Goal: Book appointment/travel/reservation

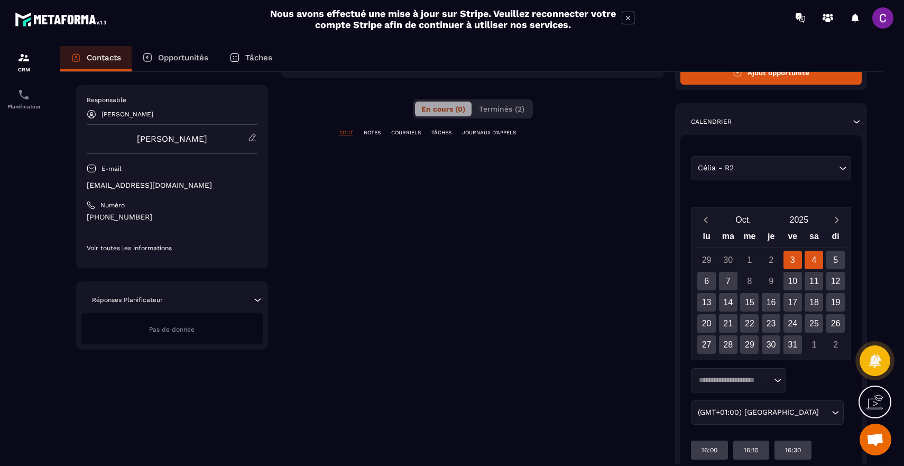
scroll to position [185, 0]
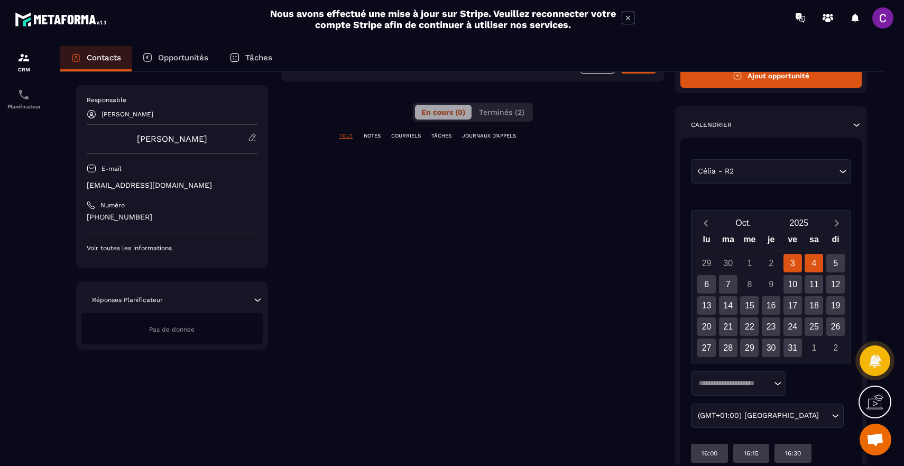
click at [812, 262] on div "4" at bounding box center [813, 263] width 18 height 18
click at [814, 179] on div "Célia - R2 Loading..." at bounding box center [771, 171] width 160 height 24
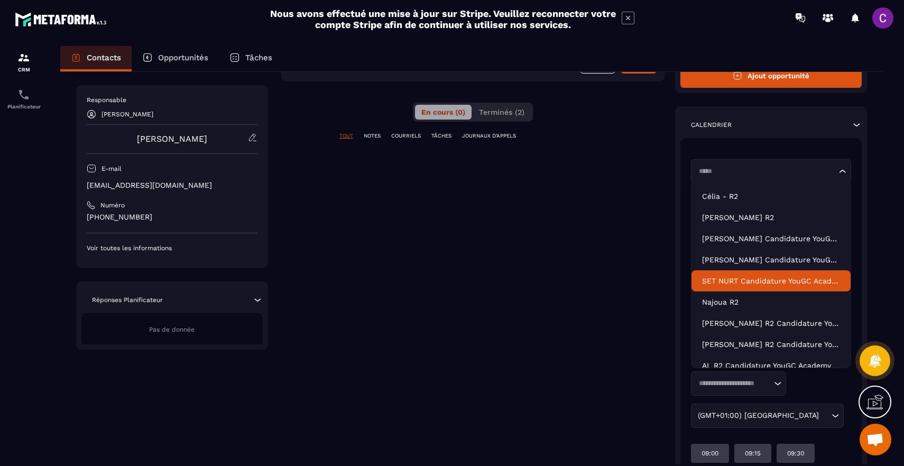
scroll to position [32, 0]
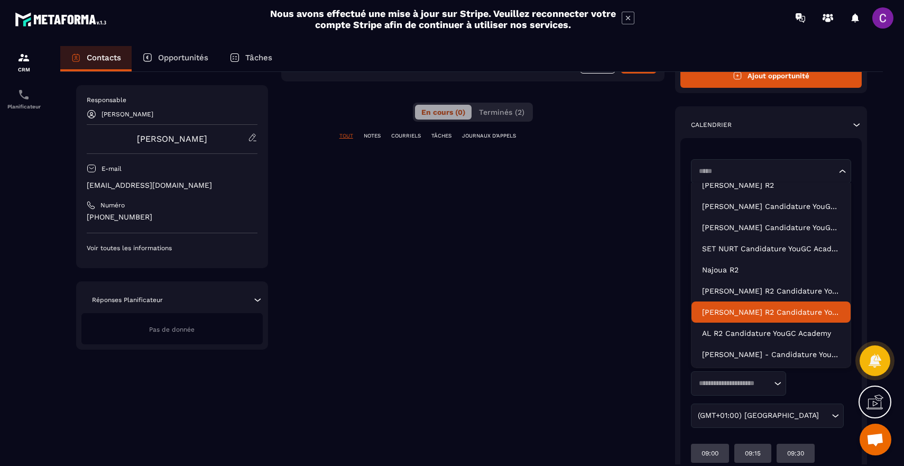
click at [774, 317] on li "[PERSON_NAME] R2 Candidature YouGC Academy" at bounding box center [770, 311] width 159 height 21
type input "*****"
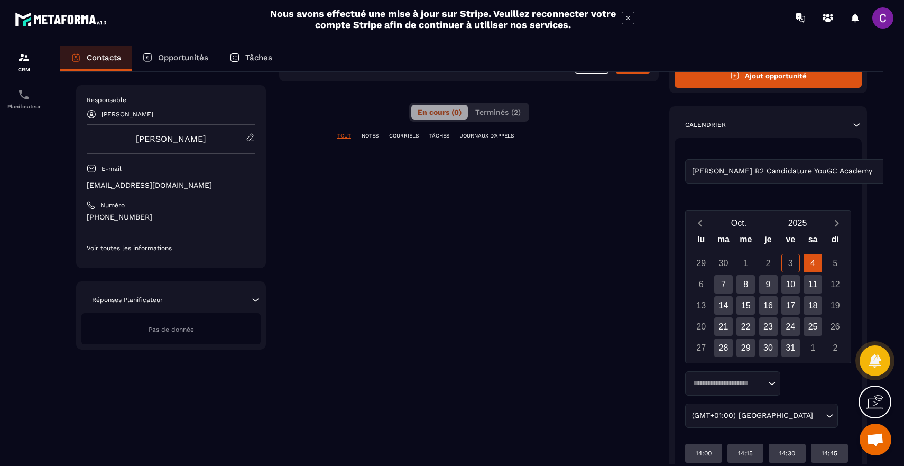
click at [814, 262] on div "4" at bounding box center [812, 263] width 18 height 18
click at [720, 284] on div "7" at bounding box center [723, 284] width 18 height 18
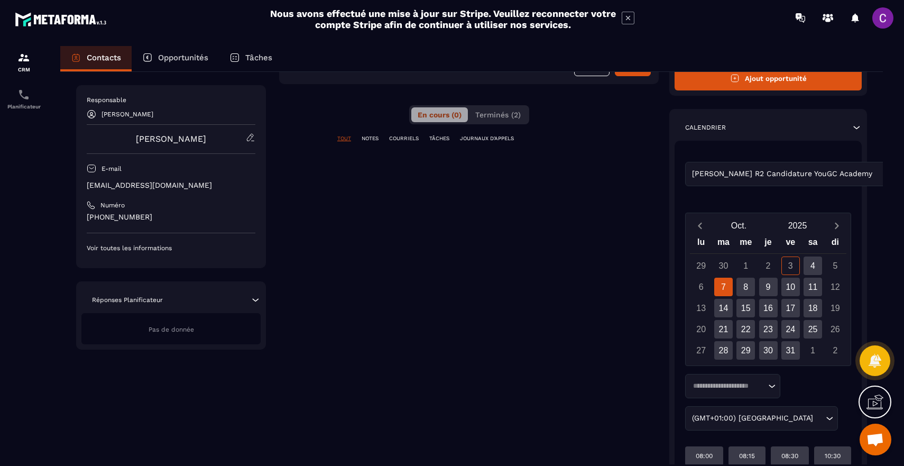
scroll to position [172, 0]
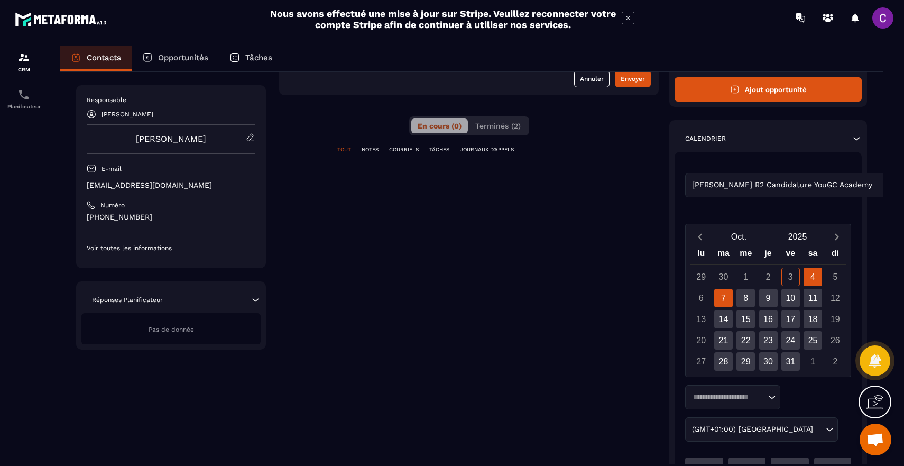
click at [811, 274] on div "4" at bounding box center [812, 276] width 18 height 18
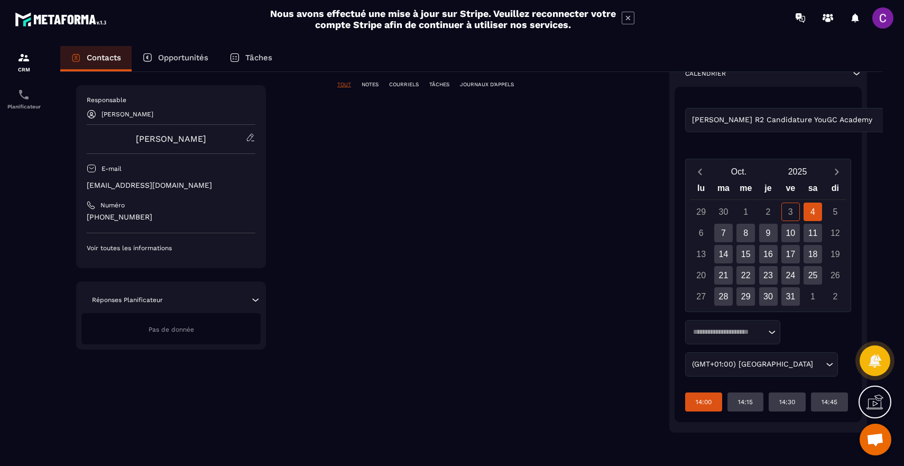
click at [709, 402] on p "14:00" at bounding box center [703, 401] width 16 height 8
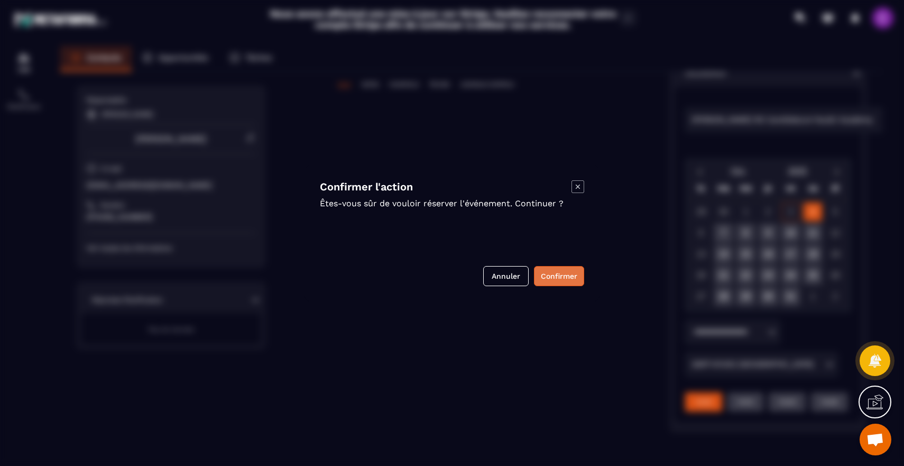
click at [566, 278] on button "Confirmer" at bounding box center [559, 276] width 50 height 20
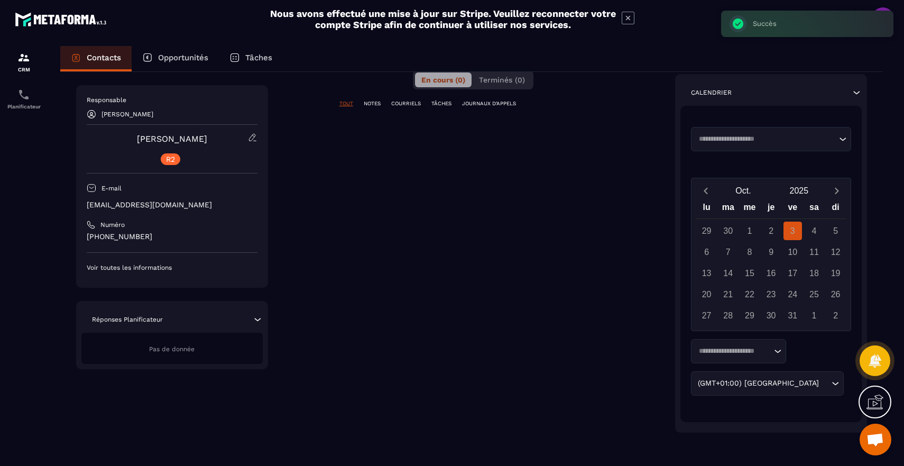
scroll to position [218, 0]
